Goal: Information Seeking & Learning: Learn about a topic

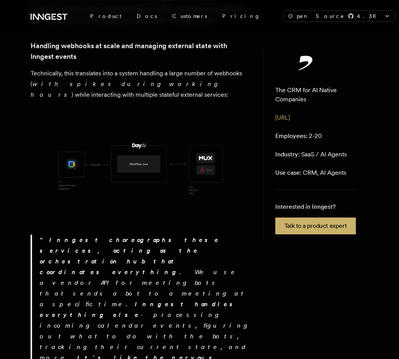
scroll to position [463, 0]
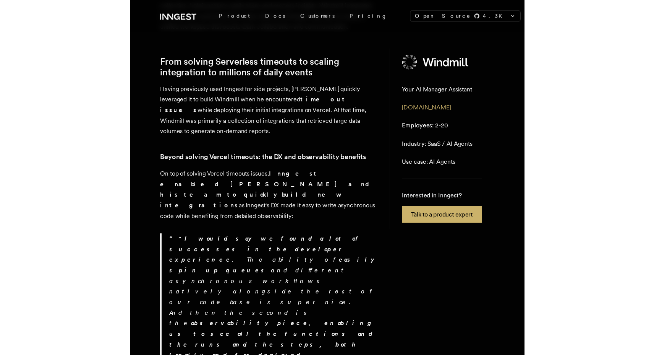
scroll to position [274, 0]
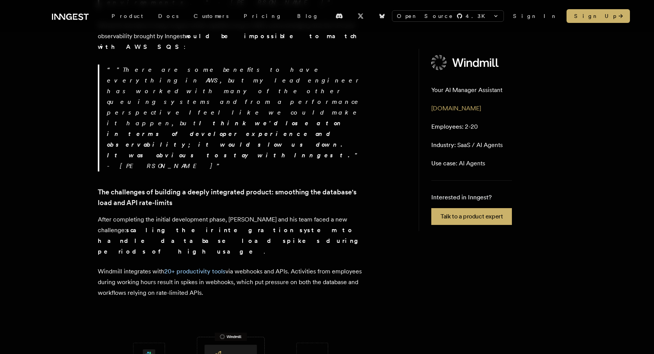
scroll to position [575, 0]
